Goal: Task Accomplishment & Management: Manage account settings

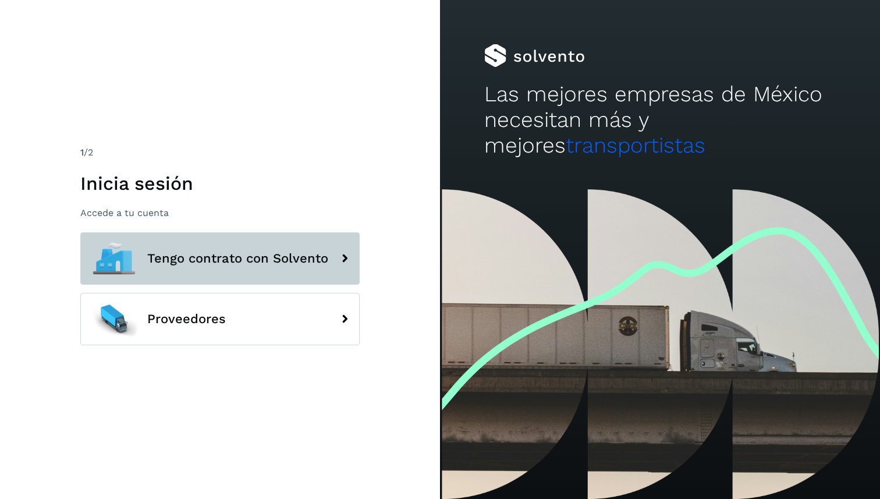
click at [220, 271] on button "Tengo contrato con Solvento" at bounding box center [219, 258] width 279 height 52
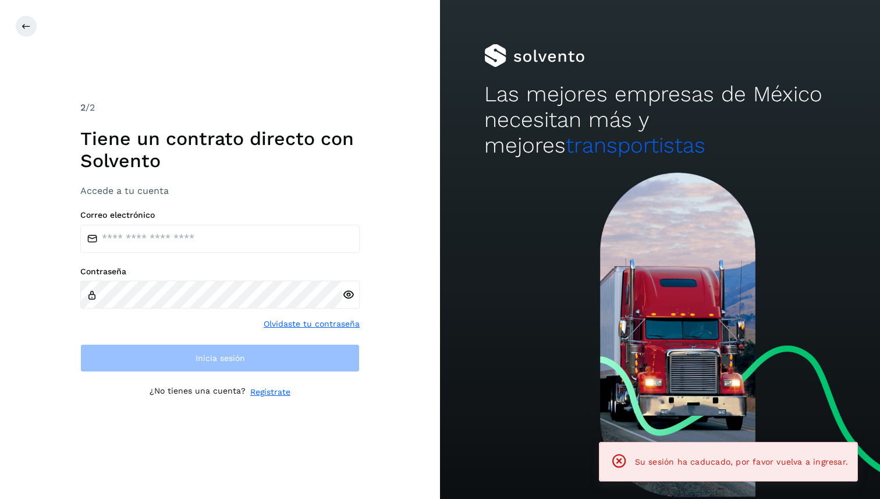
click at [242, 248] on input "email" at bounding box center [219, 239] width 279 height 28
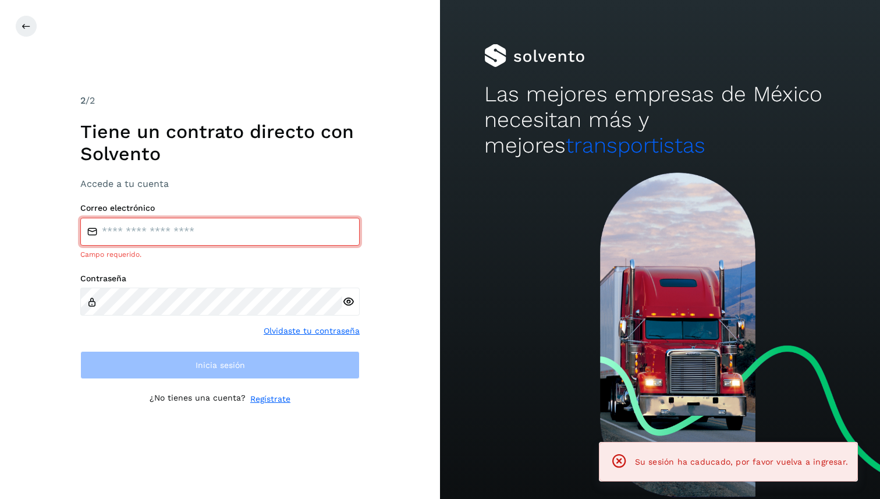
type input "**********"
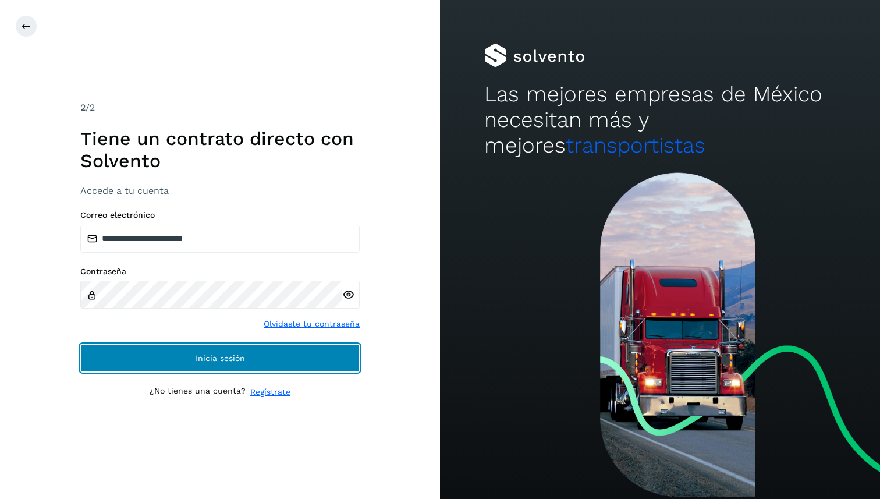
click at [230, 358] on span "Inicia sesión" at bounding box center [219, 358] width 49 height 8
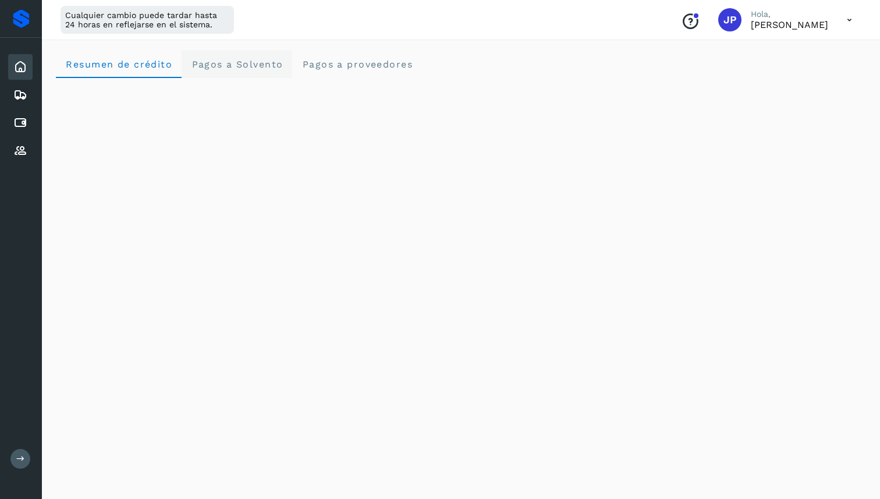
click at [242, 60] on span "Pagos a Solvento" at bounding box center [237, 64] width 92 height 11
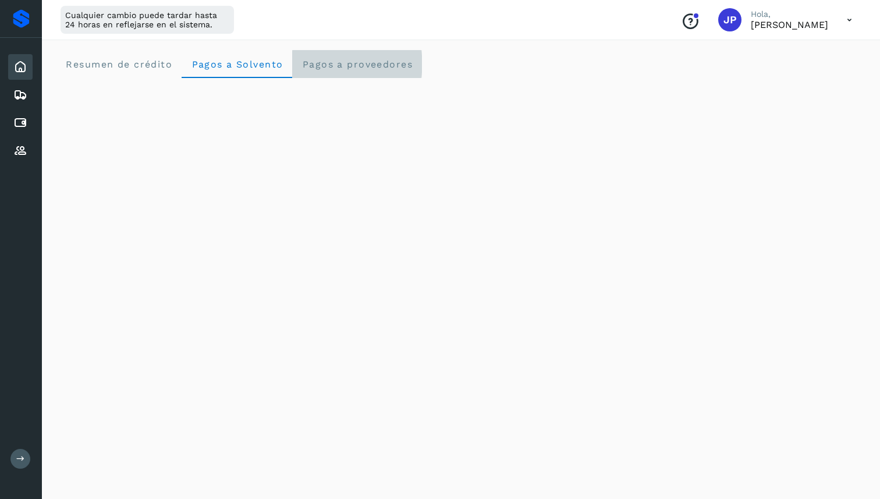
click at [362, 69] on span "Pagos a proveedores" at bounding box center [356, 64] width 111 height 11
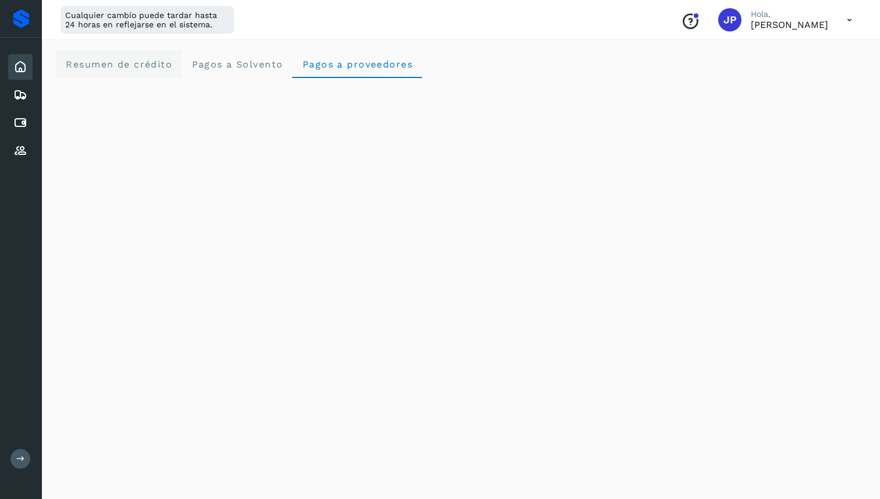
click at [158, 67] on span "Resumen de crédito" at bounding box center [118, 64] width 107 height 11
click at [332, 55] on proveedores "Pagos a proveedores" at bounding box center [357, 64] width 130 height 28
click at [239, 67] on span "Pagos a Solvento" at bounding box center [237, 64] width 92 height 11
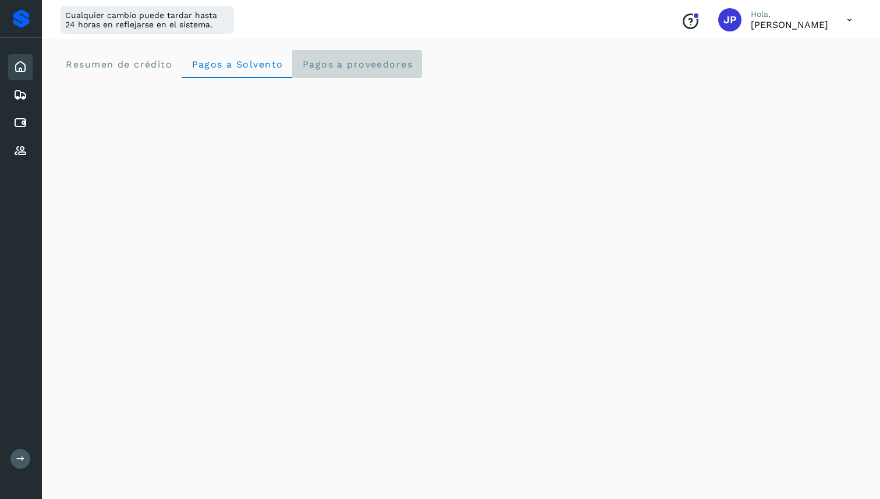
click at [307, 66] on span "Pagos a proveedores" at bounding box center [356, 64] width 111 height 11
